Goal: Information Seeking & Learning: Learn about a topic

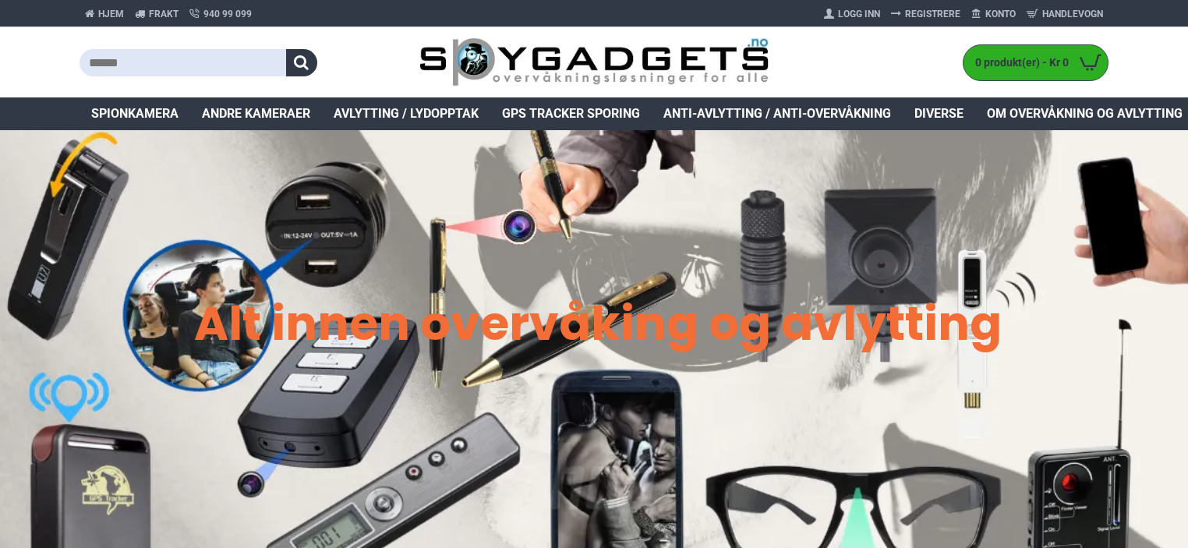
click at [154, 76] on div at bounding box center [250, 62] width 340 height 70
click at [156, 59] on input "text" at bounding box center [183, 62] width 207 height 27
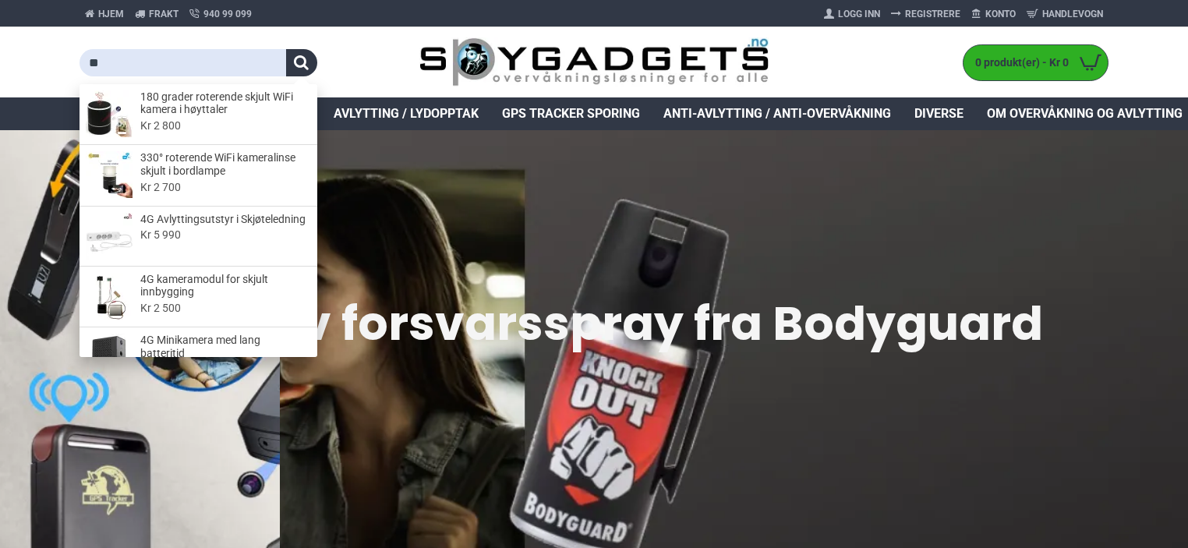
type input "**"
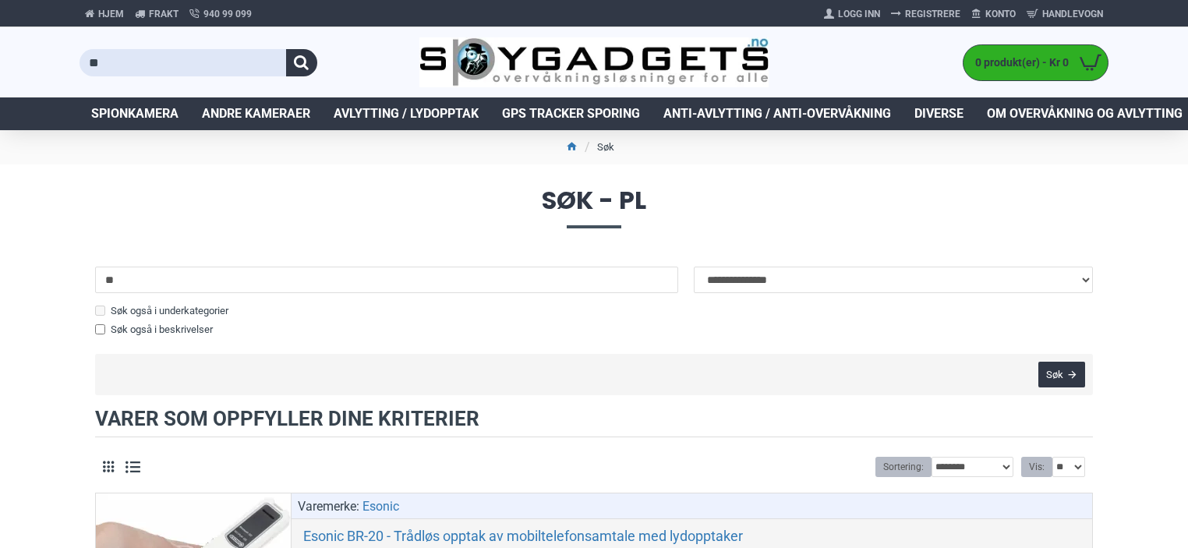
click at [143, 57] on input "**" at bounding box center [183, 62] width 207 height 27
type input "*****"
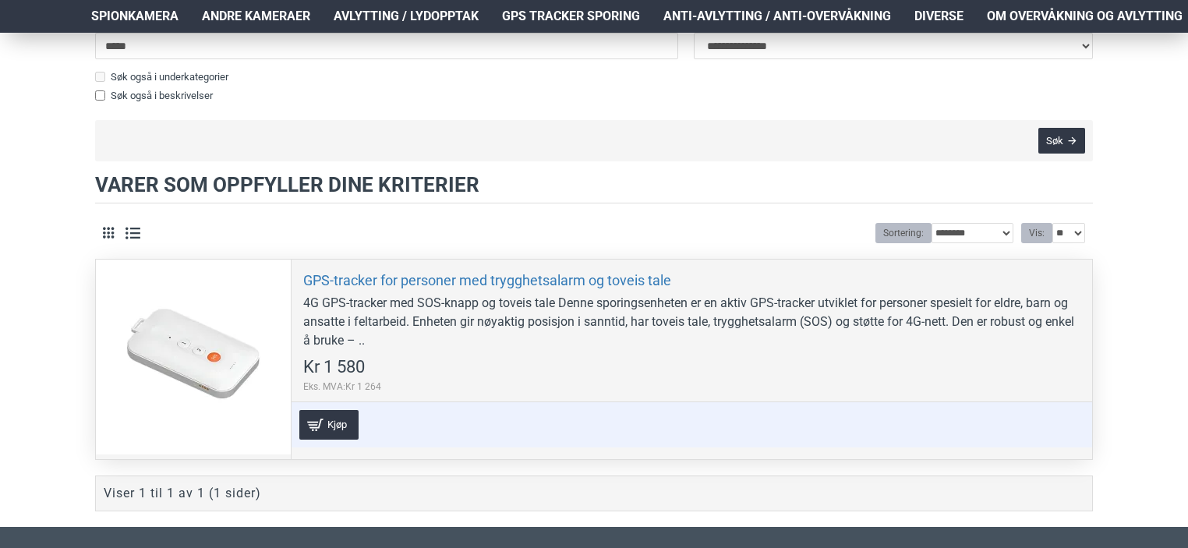
scroll to position [312, 0]
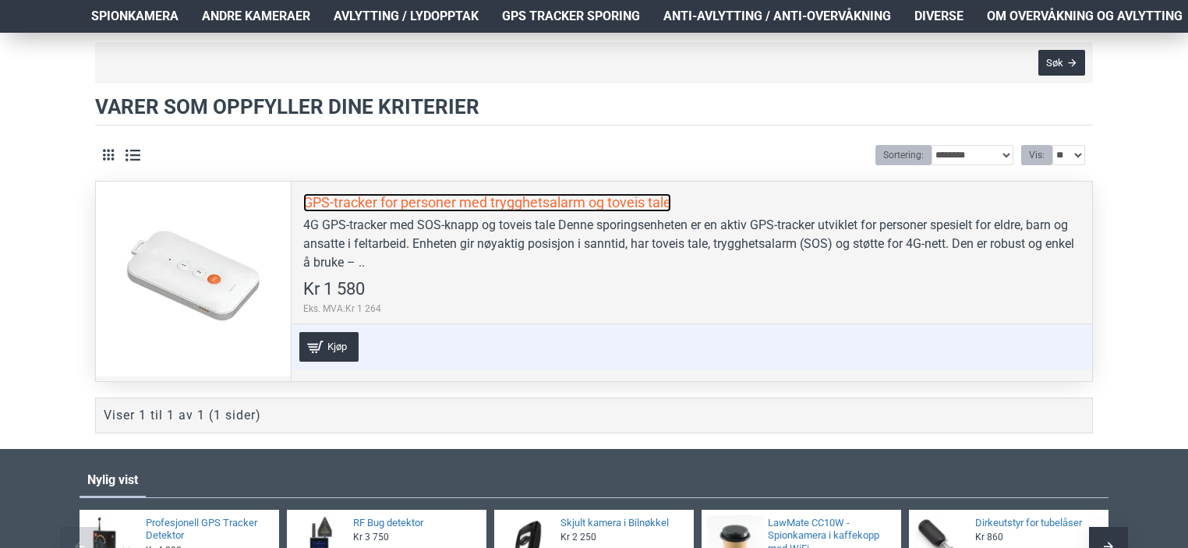
click at [575, 198] on link "GPS-tracker for personer med trygghetsalarm og toveis tale" at bounding box center [487, 202] width 368 height 18
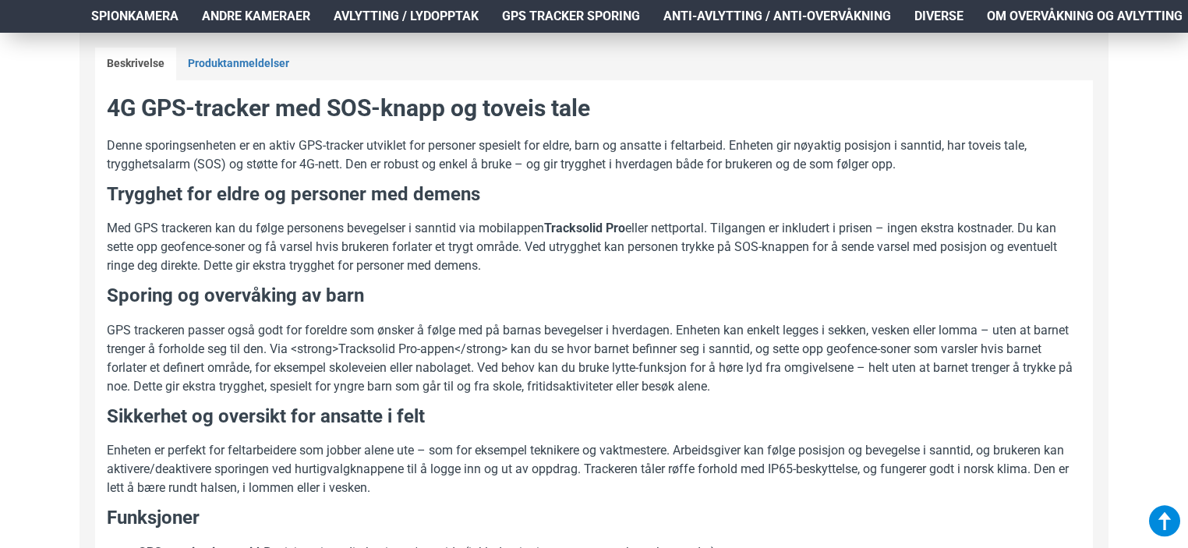
scroll to position [1325, 0]
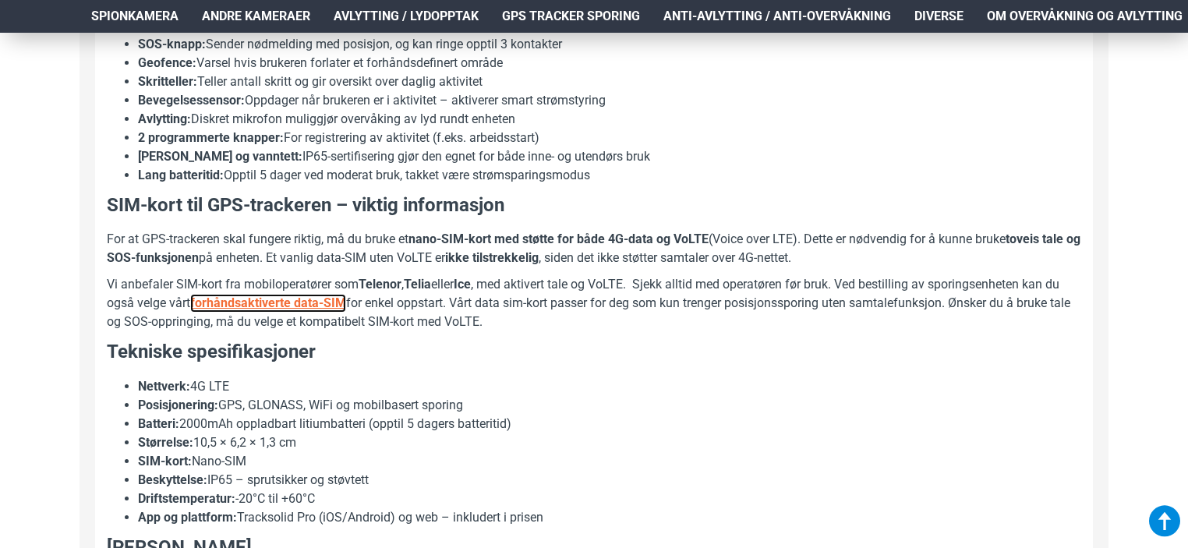
click at [247, 302] on u "forhåndsaktiverte data-SIM" at bounding box center [268, 302] width 156 height 15
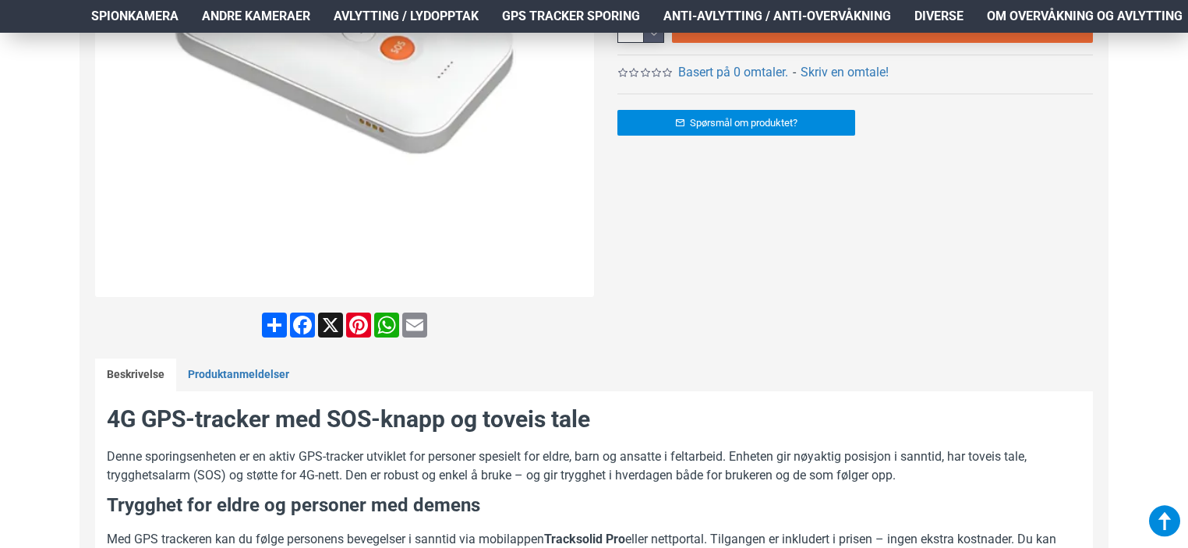
scroll to position [468, 0]
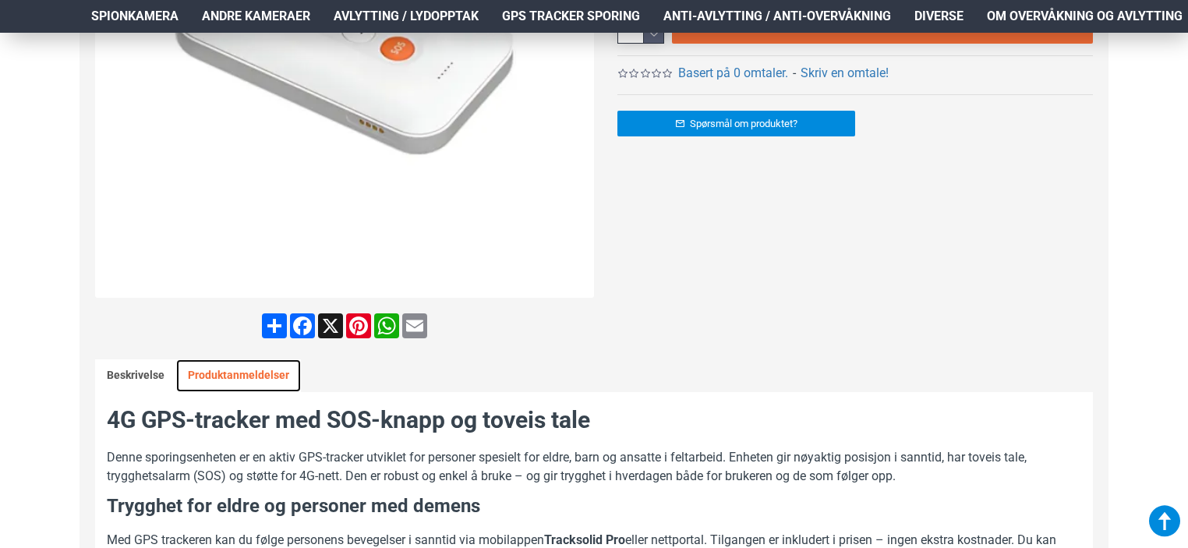
click at [234, 374] on link "Produktanmeldelser" at bounding box center [238, 375] width 125 height 33
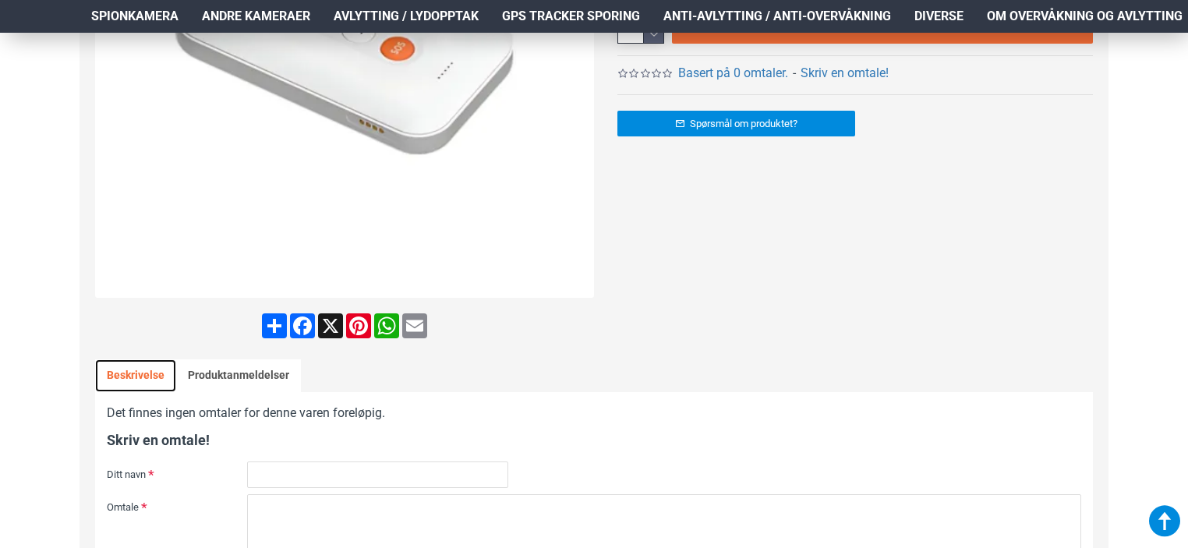
click at [172, 380] on link "Beskrivelse" at bounding box center [135, 375] width 81 height 33
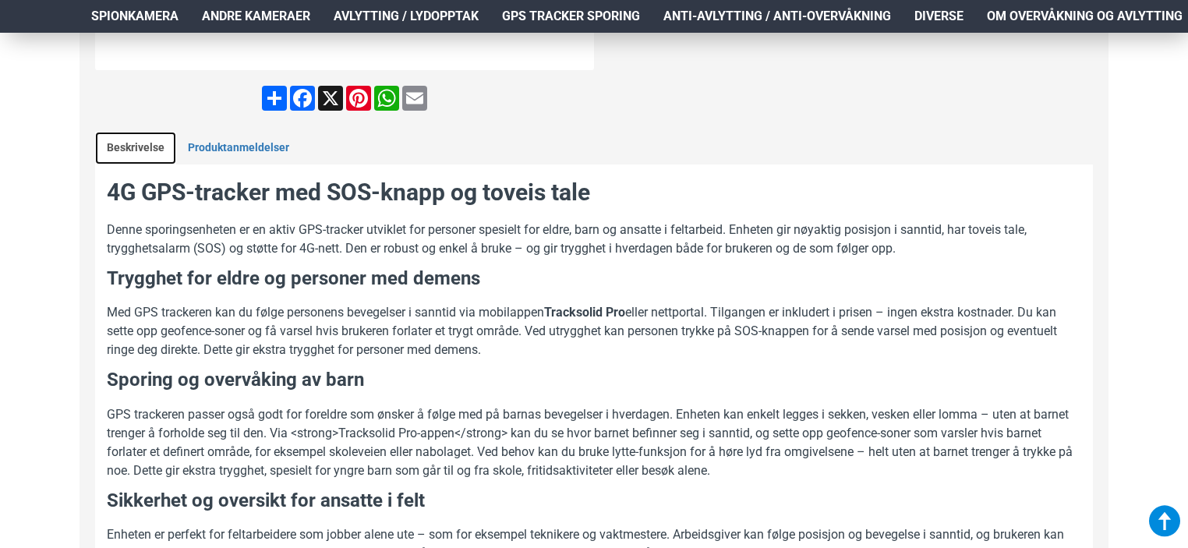
scroll to position [702, 0]
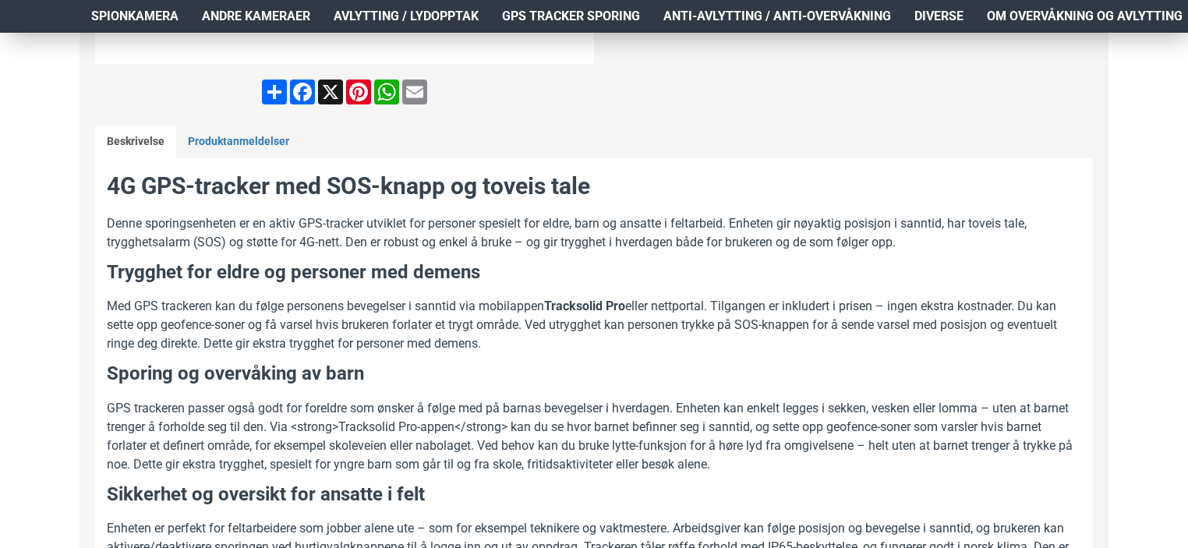
click at [713, 231] on p "Denne sporingsenheten er en aktiv GPS-tracker utviklet for personer spesielt fo…" at bounding box center [594, 232] width 975 height 37
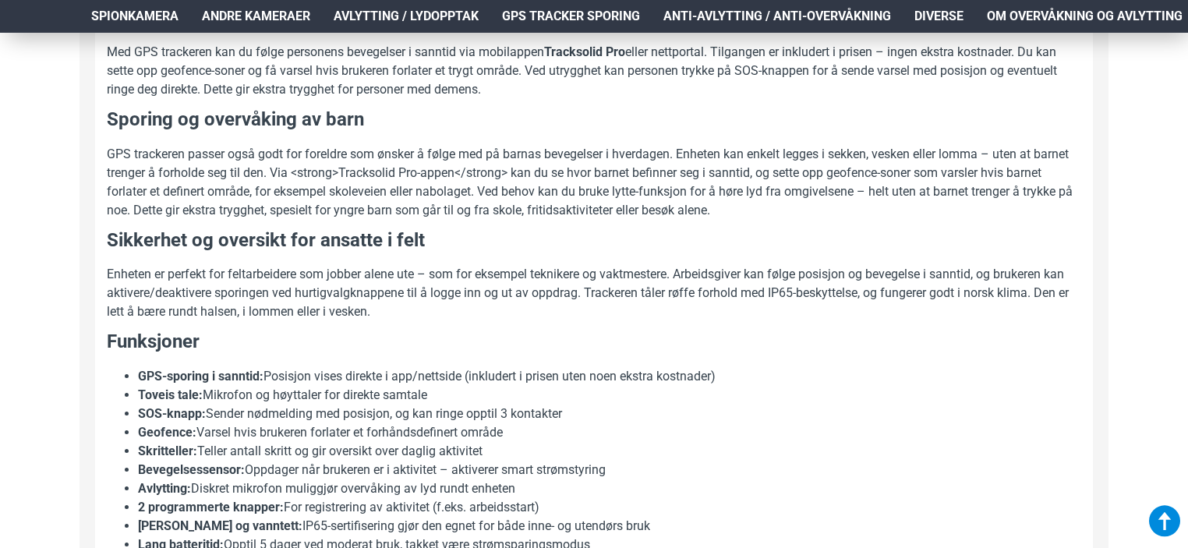
scroll to position [1169, 0]
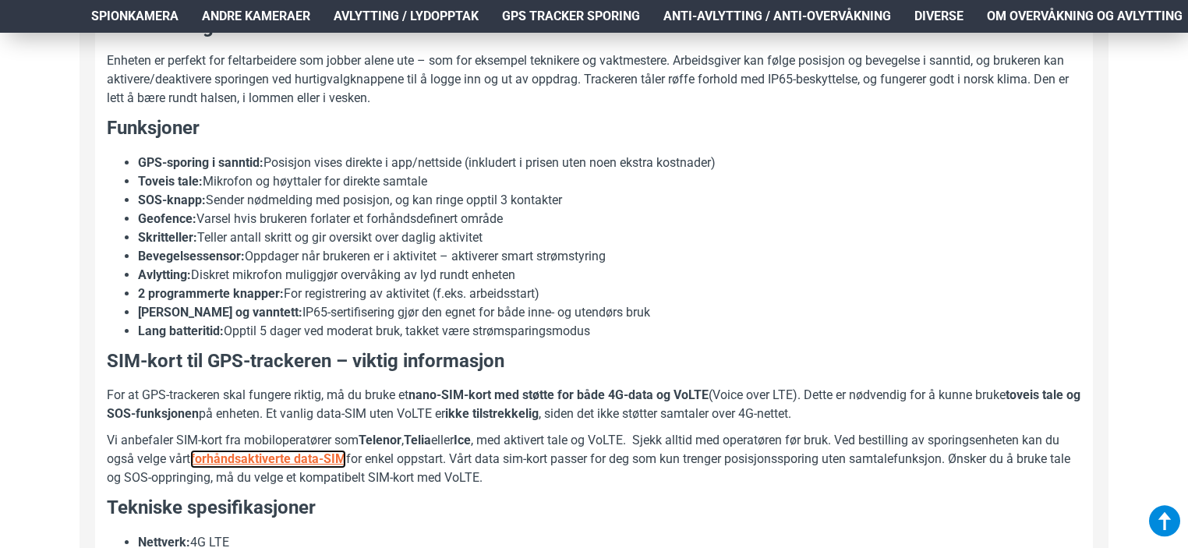
click at [246, 462] on u "forhåndsaktiverte data-SIM" at bounding box center [268, 458] width 156 height 15
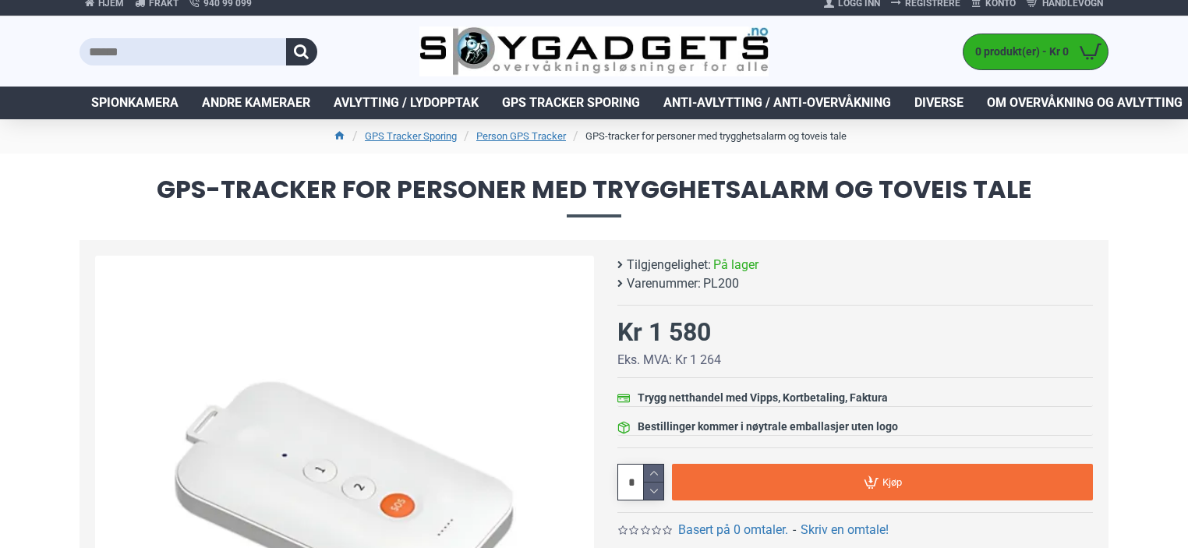
scroll to position [0, 0]
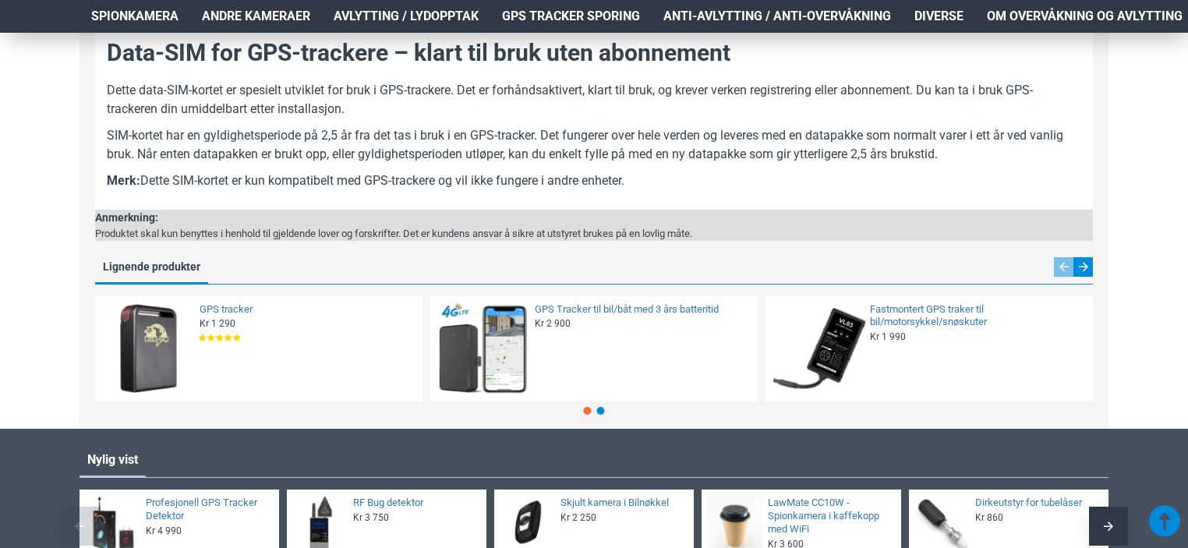
scroll to position [601, 0]
